Goal: Information Seeking & Learning: Learn about a topic

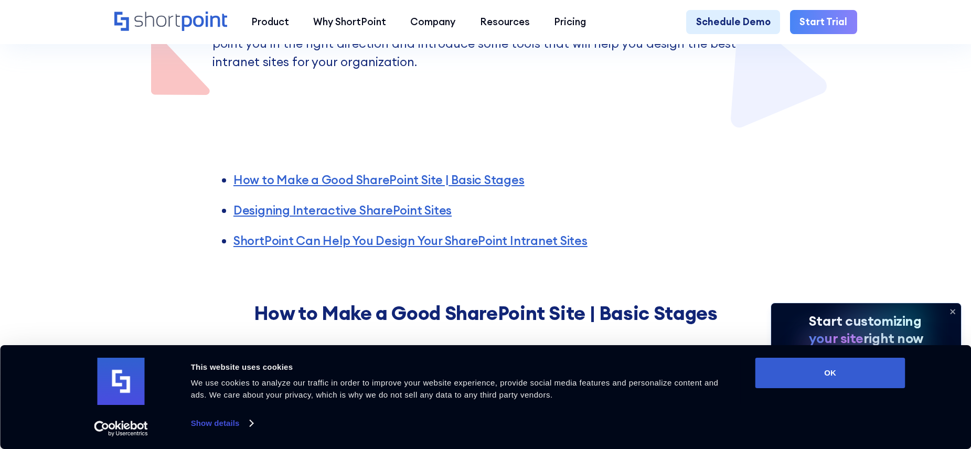
scroll to position [378, 0]
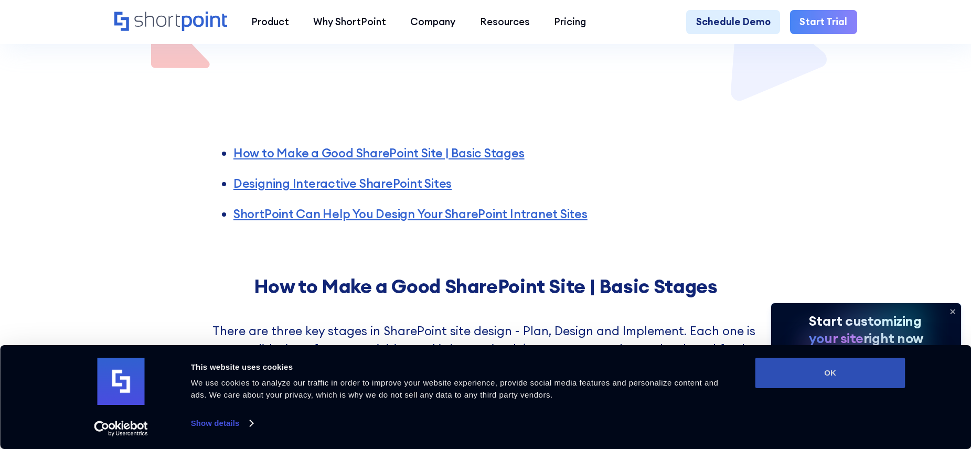
click at [843, 376] on button "OK" at bounding box center [830, 373] width 150 height 30
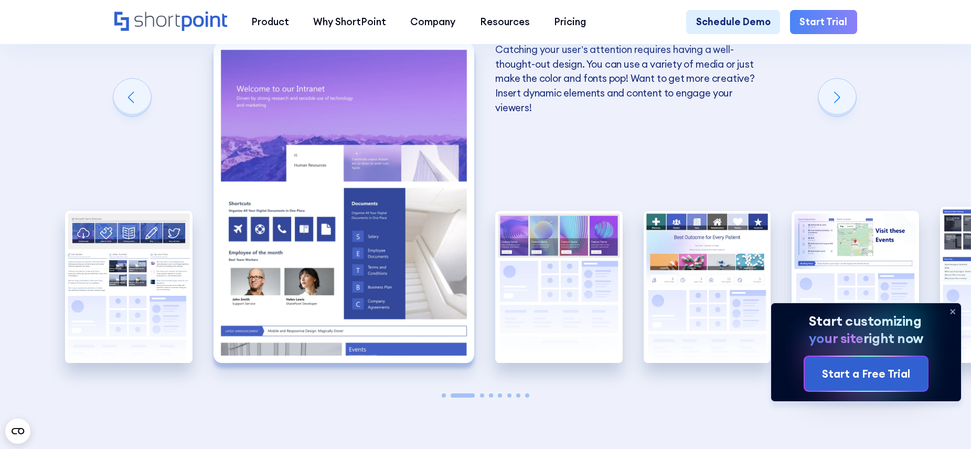
scroll to position [2040, 0]
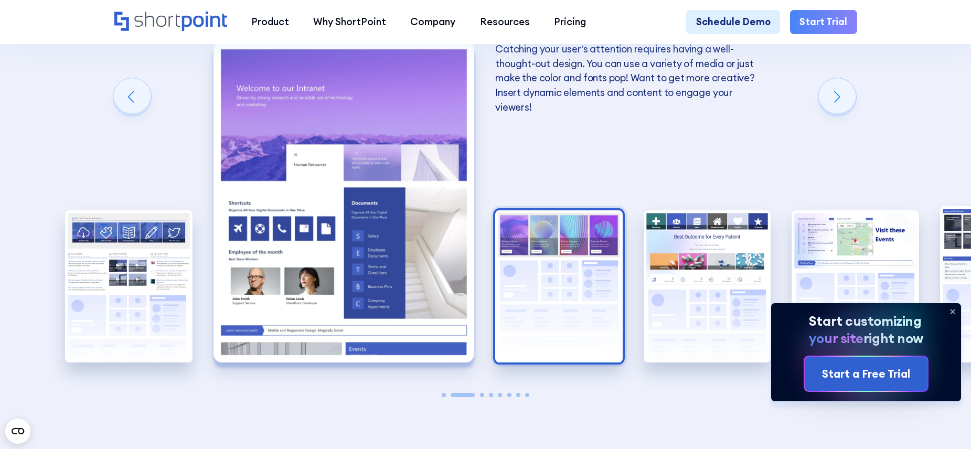
click at [564, 259] on img "3 / 8" at bounding box center [558, 286] width 127 height 152
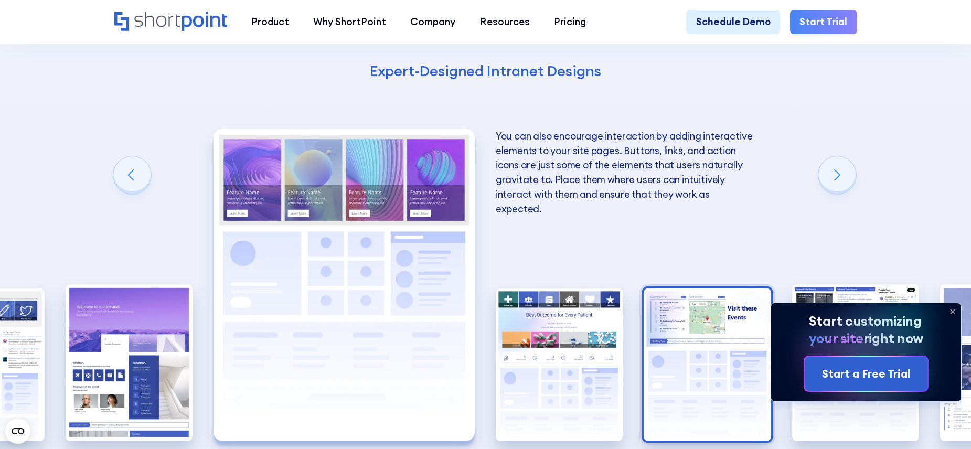
scroll to position [1963, 0]
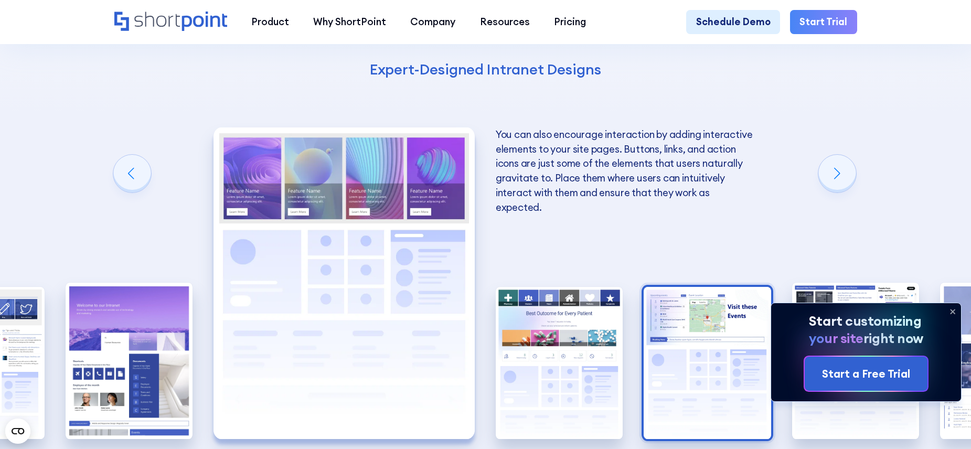
click at [708, 290] on img "5 / 8" at bounding box center [707, 363] width 127 height 152
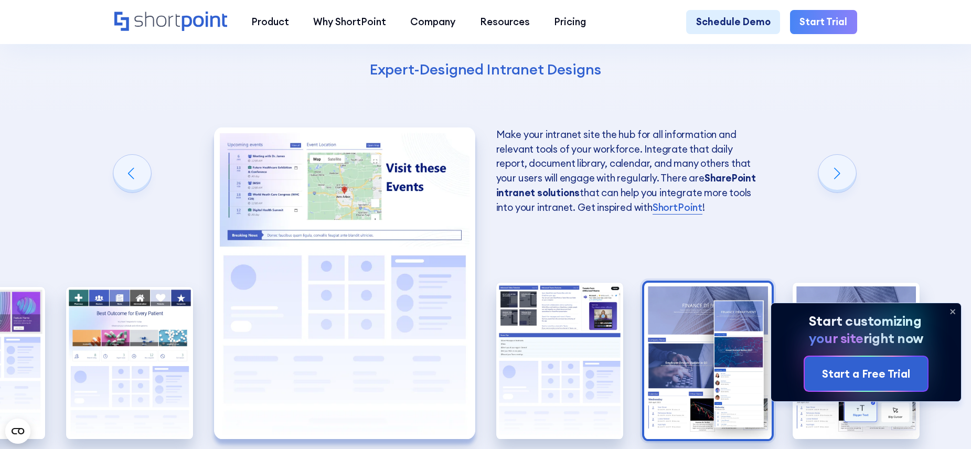
click at [694, 288] on img "7 / 8" at bounding box center [707, 361] width 127 height 156
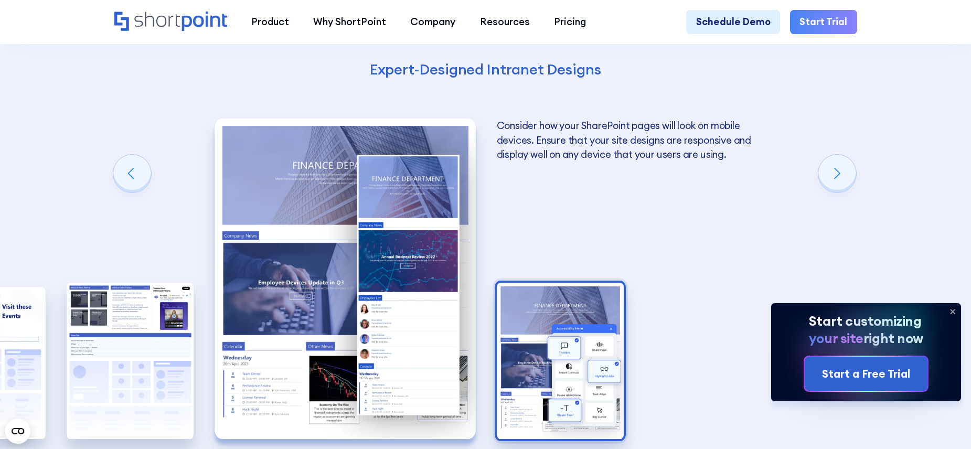
scroll to position [1966, 0]
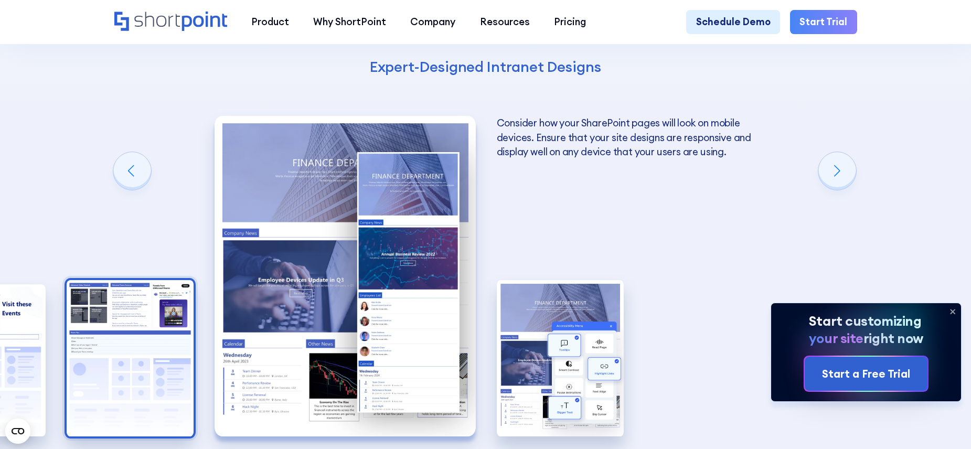
click at [149, 313] on img "6 / 8" at bounding box center [130, 358] width 127 height 156
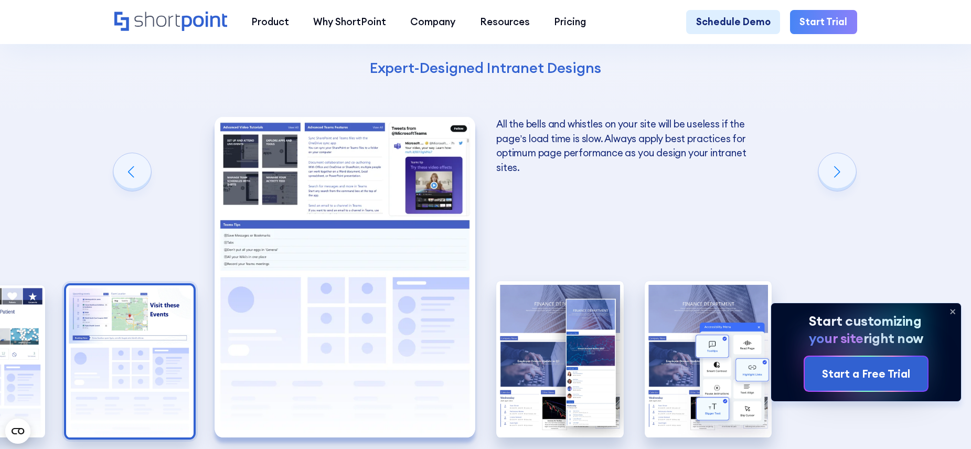
scroll to position [1964, 0]
click at [105, 317] on img "5 / 8" at bounding box center [129, 362] width 127 height 152
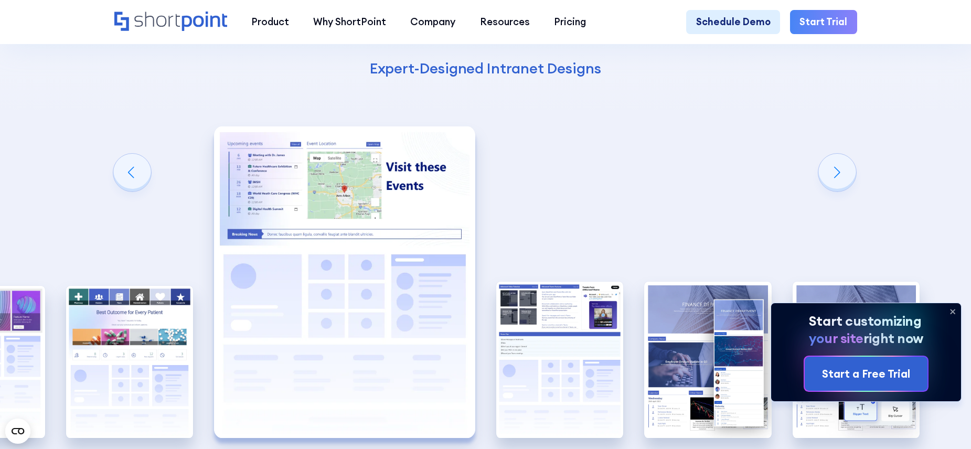
scroll to position [1965, 0]
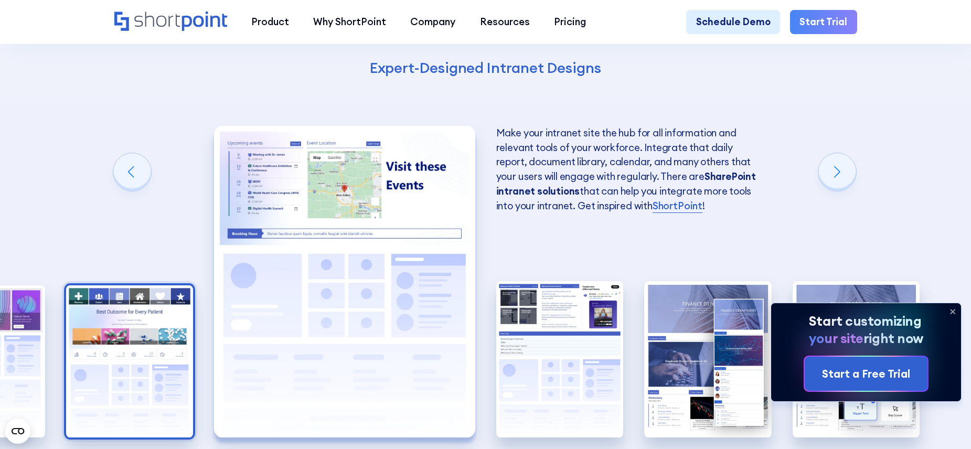
click at [149, 307] on img "4 / 8" at bounding box center [129, 361] width 127 height 152
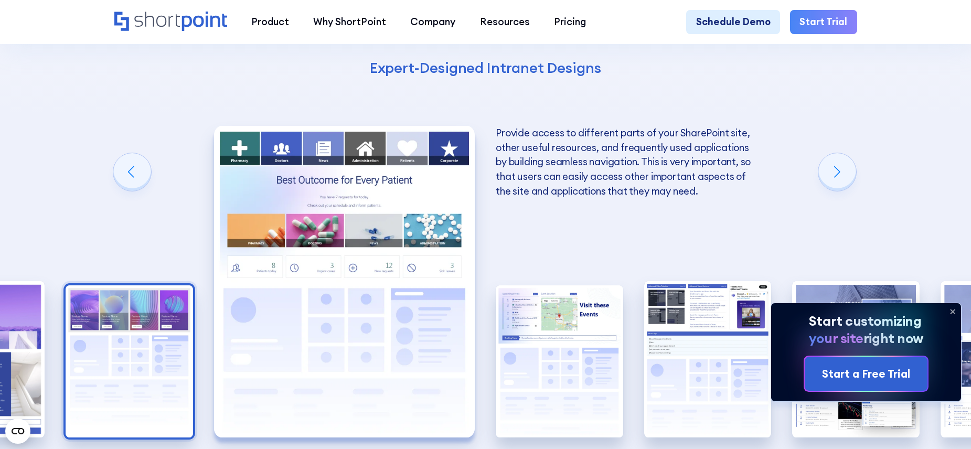
click at [129, 327] on img "3 / 8" at bounding box center [129, 361] width 127 height 152
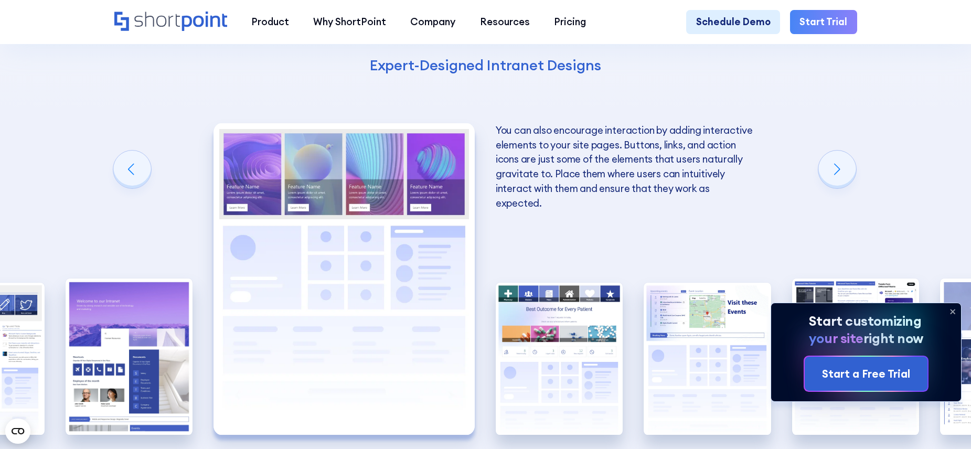
scroll to position [1966, 0]
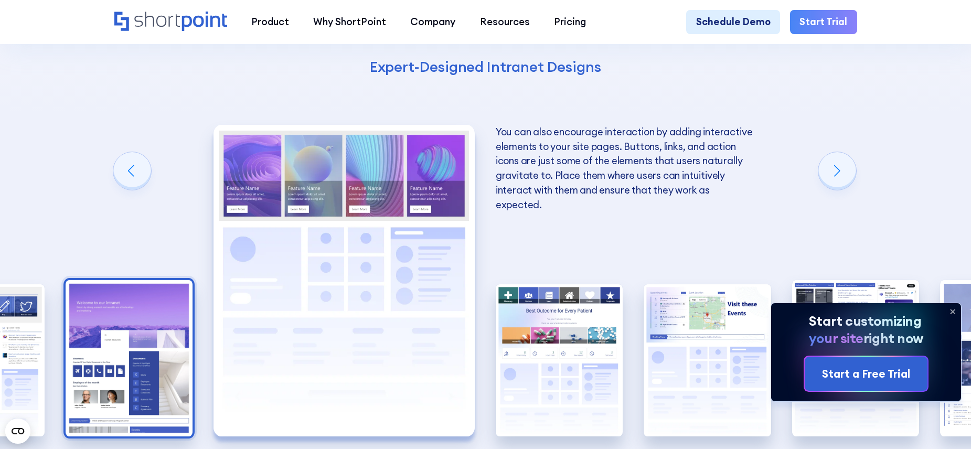
click at [138, 335] on img "2 / 8" at bounding box center [129, 358] width 127 height 156
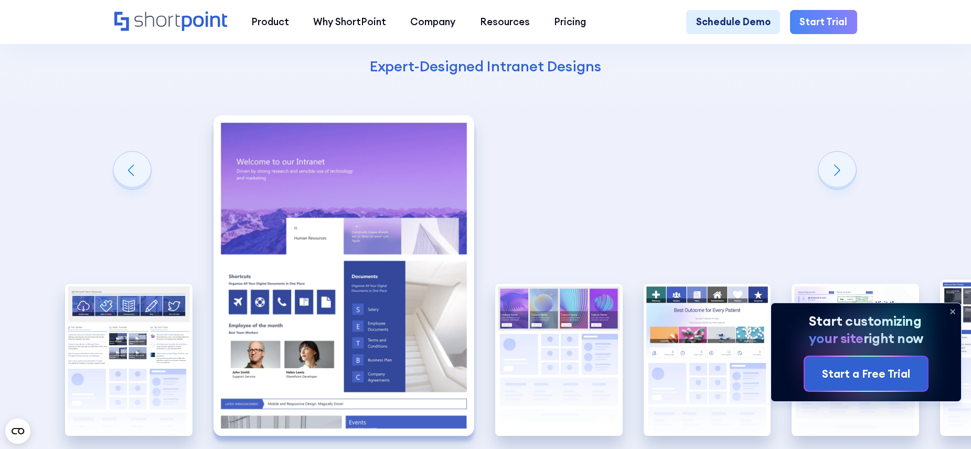
scroll to position [1968, 0]
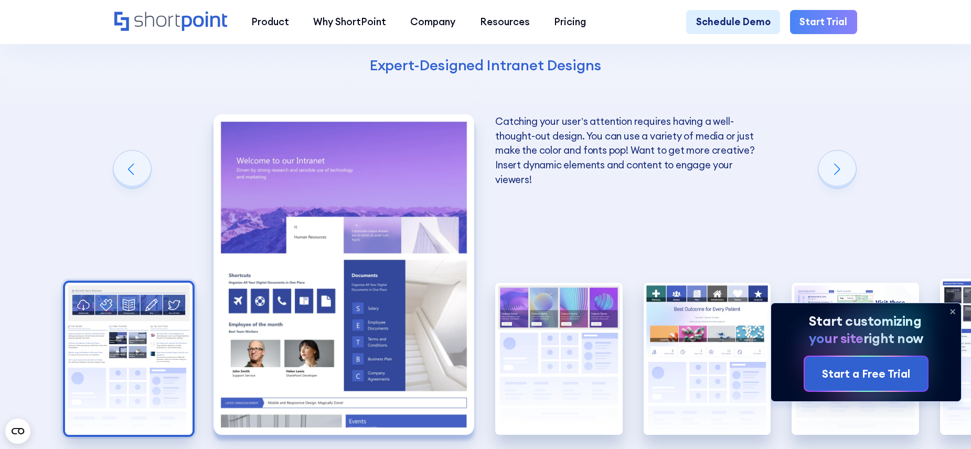
click at [158, 329] on img "1 / 8" at bounding box center [128, 359] width 127 height 152
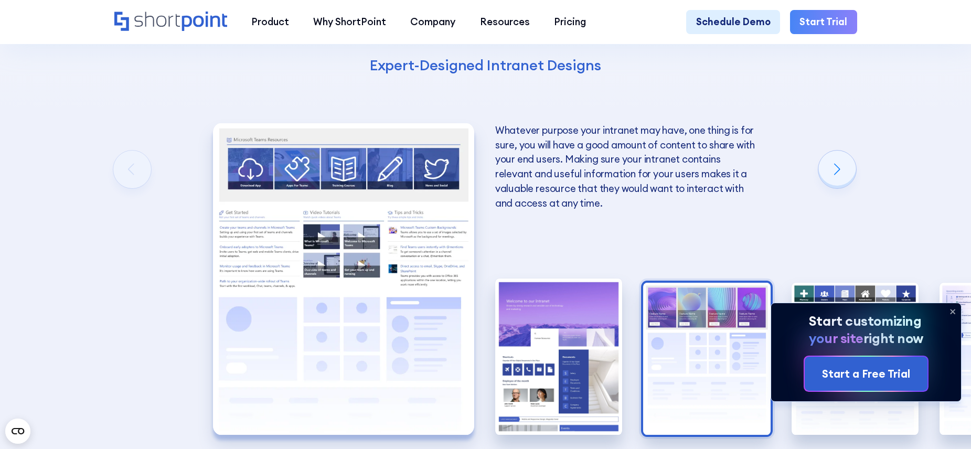
click at [697, 334] on img "3 / 8" at bounding box center [706, 359] width 127 height 152
